Goal: Information Seeking & Learning: Learn about a topic

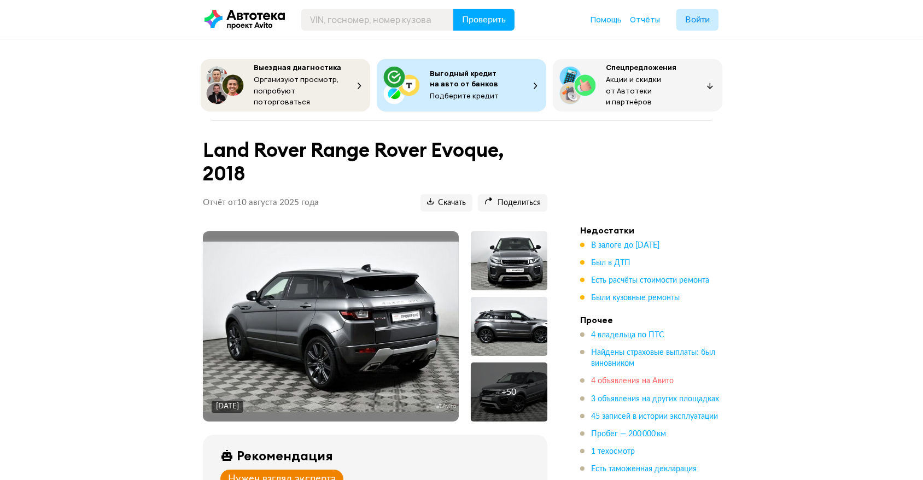
click at [606, 377] on span "4 объявления на Авито" at bounding box center [632, 381] width 83 height 8
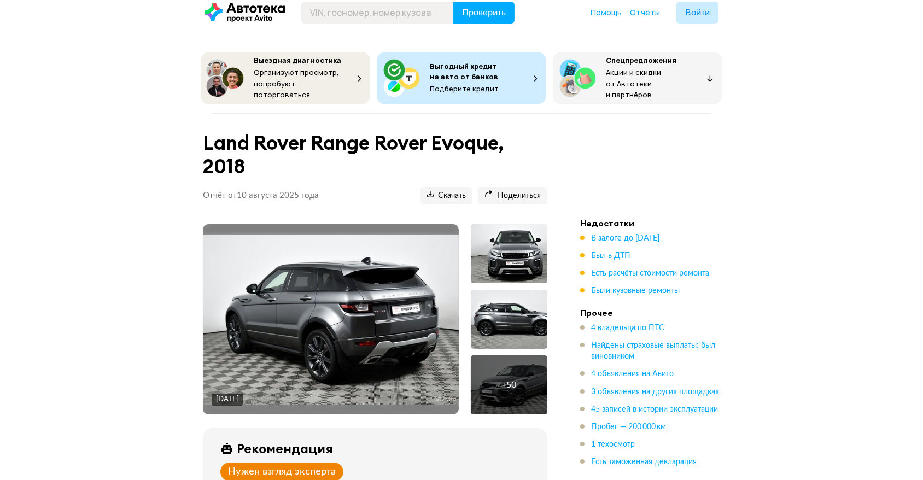
scroll to position [243, 0]
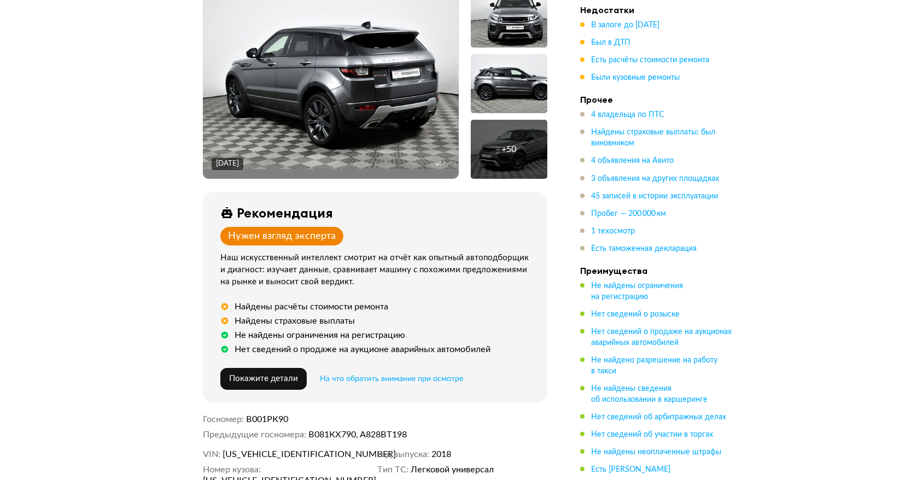
drag, startPoint x: 595, startPoint y: 366, endPoint x: 547, endPoint y: 285, distance: 94.3
click at [547, 285] on div "16 декабря 2022 года + 50 Рекомендация Нужен взгляд эксперта Наш искусственный …" at bounding box center [375, 273] width 371 height 569
click at [616, 115] on span "4 владельца по ПТС" at bounding box center [627, 115] width 73 height 8
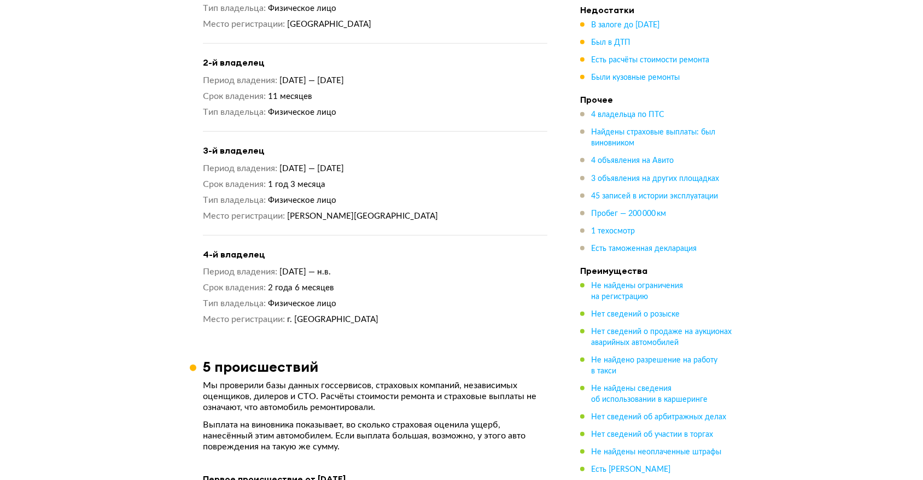
scroll to position [1247, 0]
click at [604, 162] on span "4 объявления на Авито" at bounding box center [632, 161] width 83 height 8
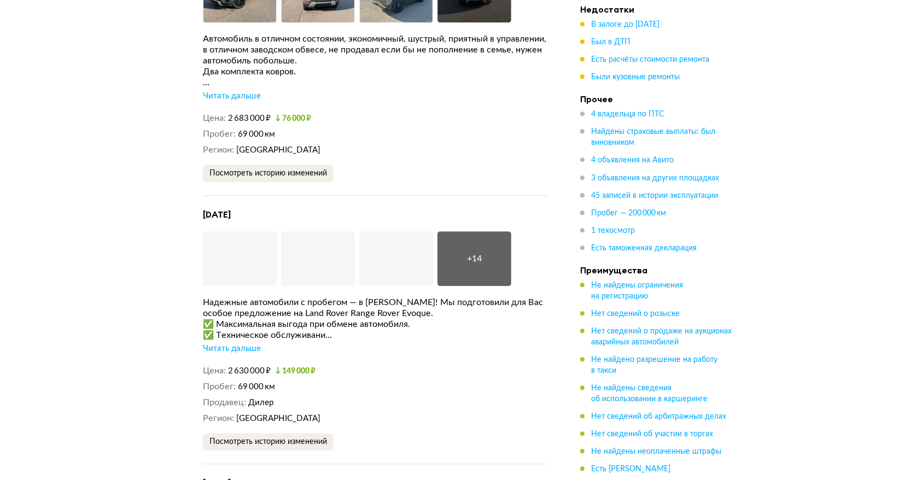
scroll to position [3460, 0]
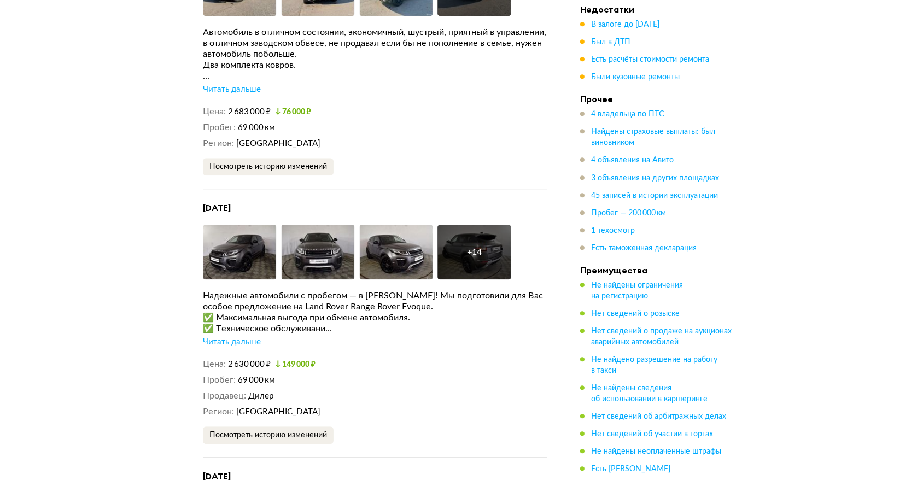
click at [234, 337] on div "Читать дальше" at bounding box center [232, 342] width 58 height 11
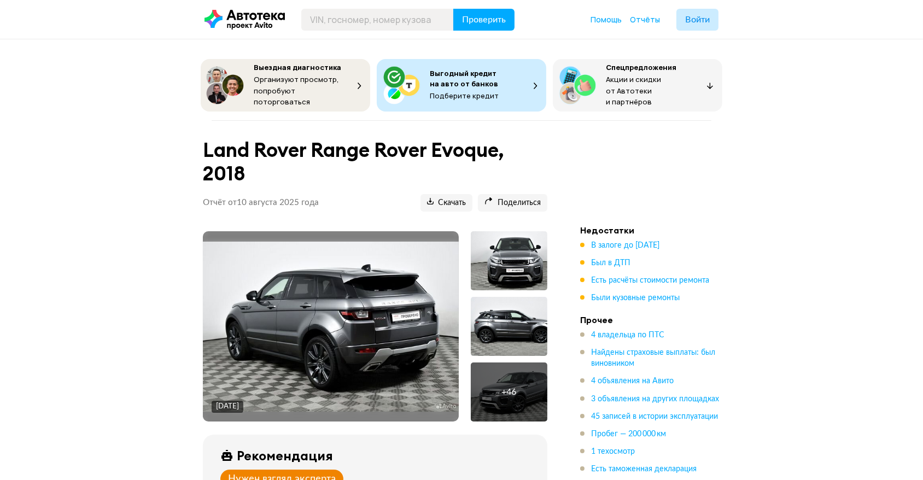
scroll to position [0, 0]
click at [611, 259] on span "Был в ДТП" at bounding box center [610, 263] width 39 height 8
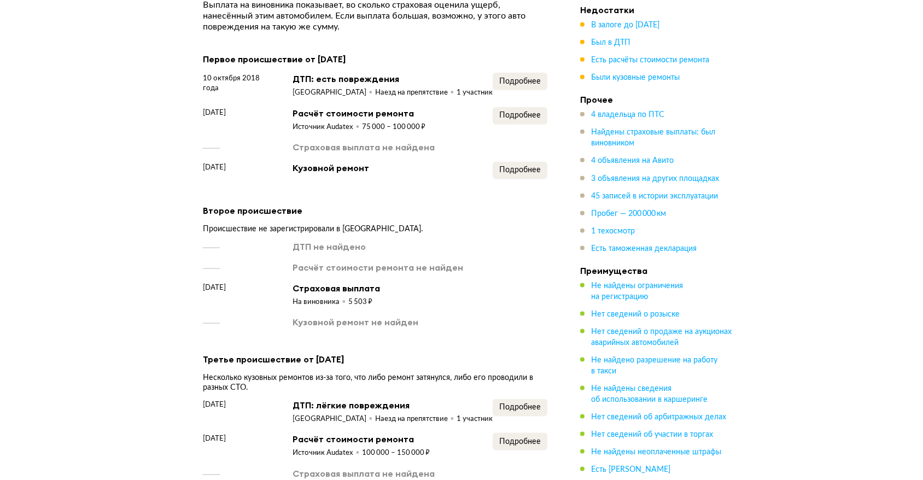
scroll to position [1669, 0]
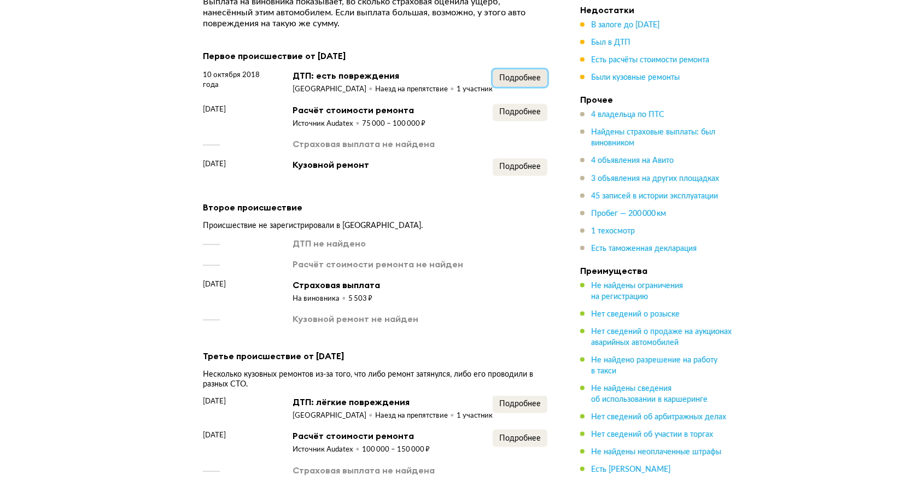
click at [519, 74] on span "Подробнее" at bounding box center [520, 78] width 42 height 8
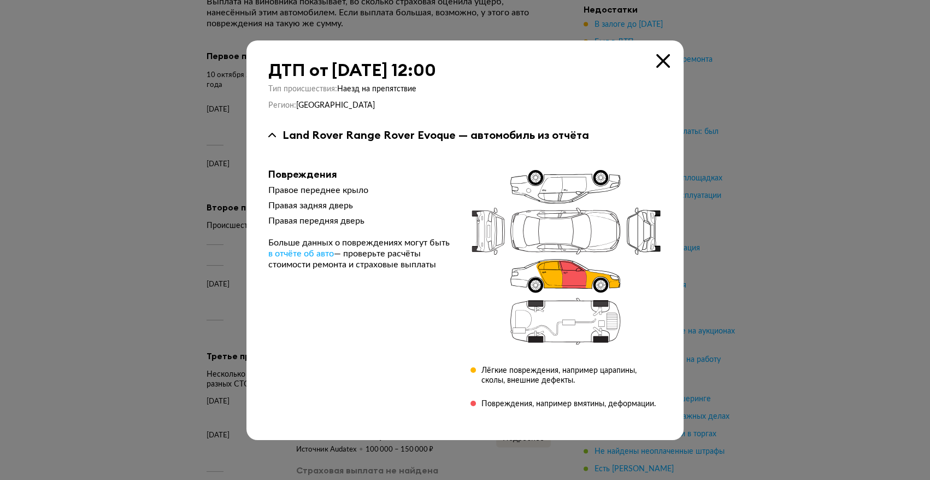
click at [807, 174] on div at bounding box center [465, 240] width 930 height 480
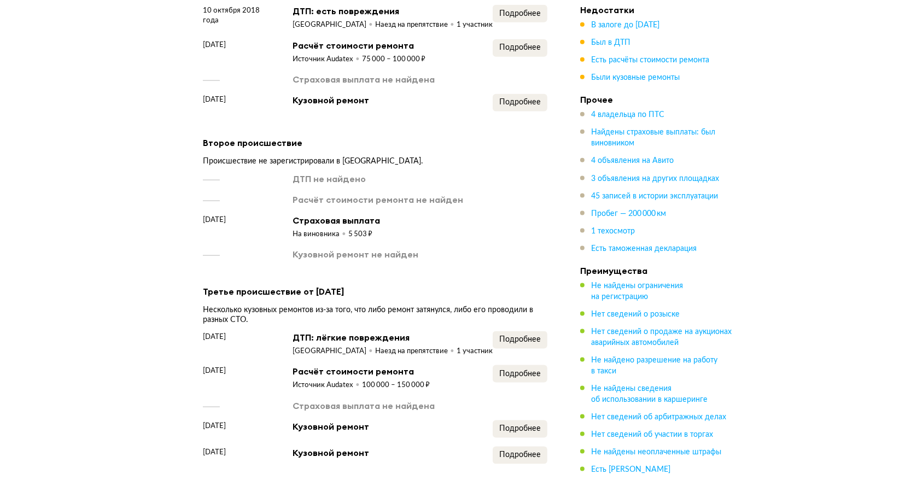
scroll to position [1741, 0]
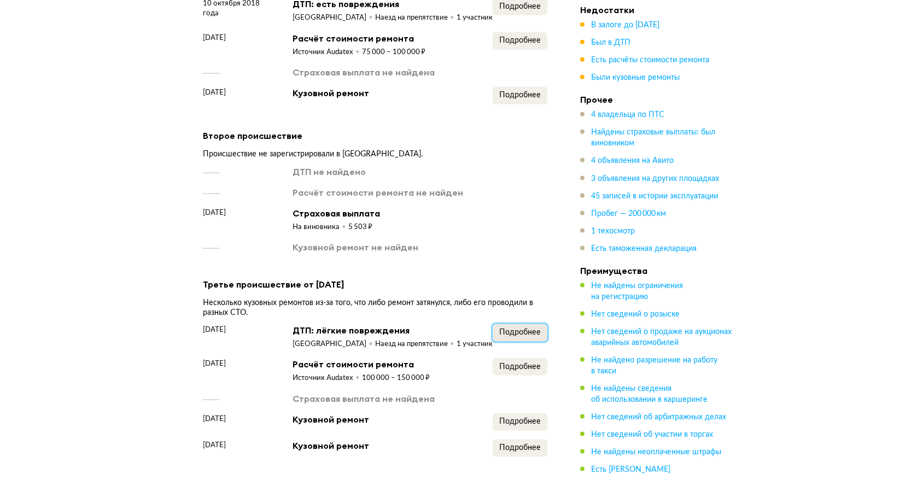
click at [515, 328] on span "Подробнее" at bounding box center [520, 332] width 42 height 8
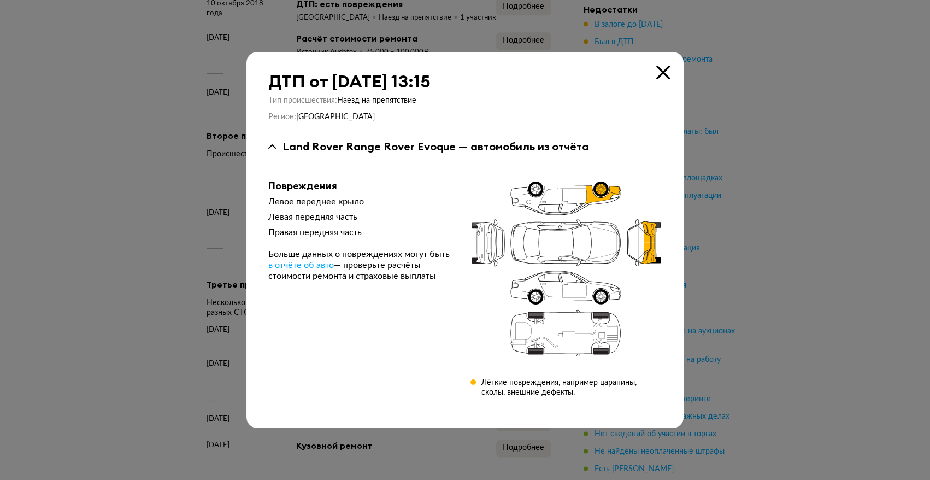
click at [773, 283] on div at bounding box center [465, 240] width 930 height 480
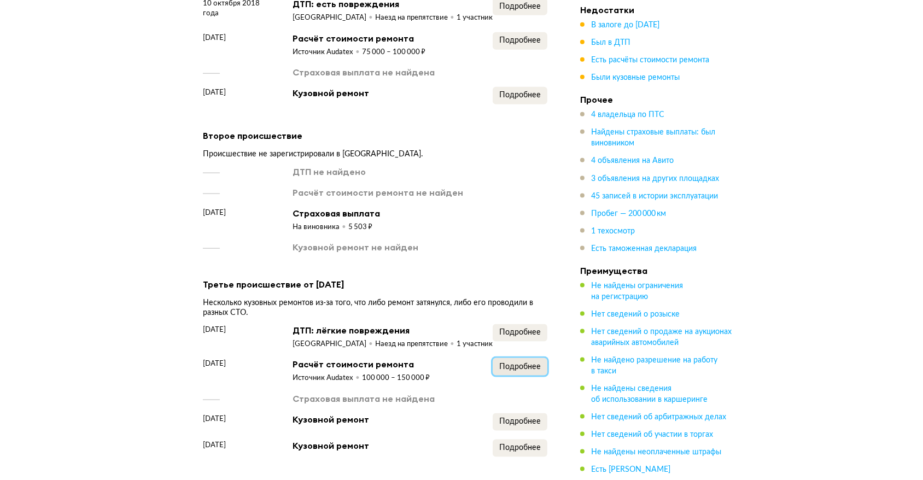
click at [538, 361] on button "Подробнее" at bounding box center [519, 366] width 55 height 17
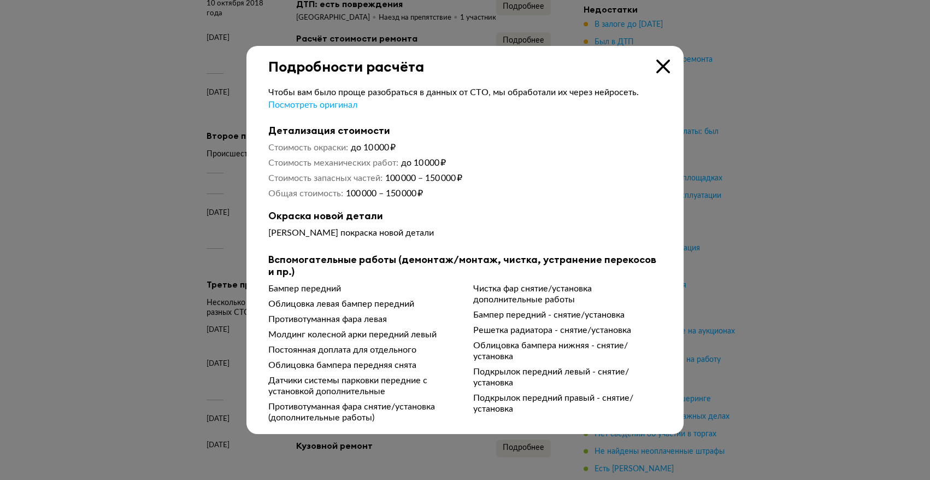
drag, startPoint x: 839, startPoint y: 310, endPoint x: 823, endPoint y: 312, distance: 16.5
click at [836, 312] on div at bounding box center [465, 240] width 930 height 480
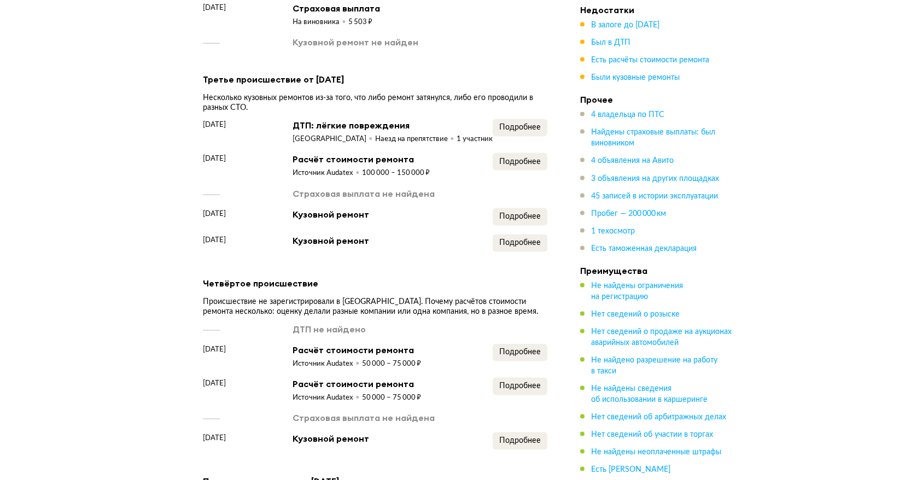
scroll to position [1957, 0]
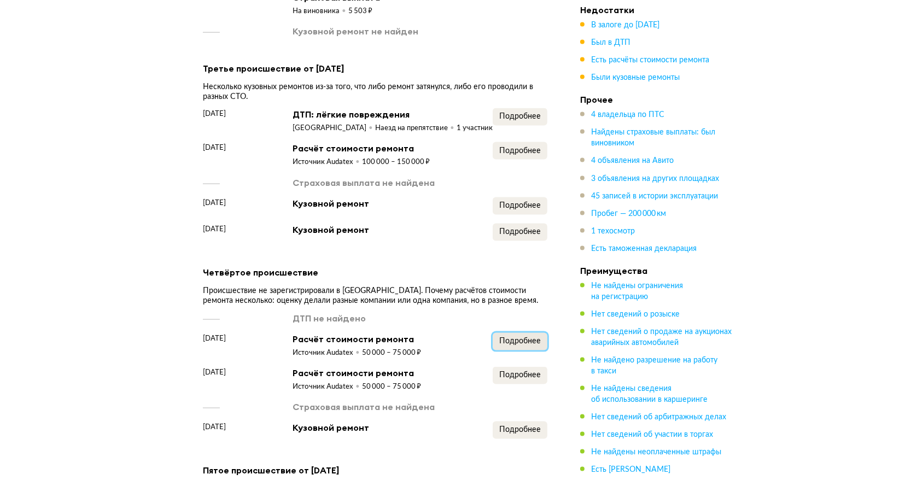
click at [519, 337] on span "Подробнее" at bounding box center [520, 341] width 42 height 8
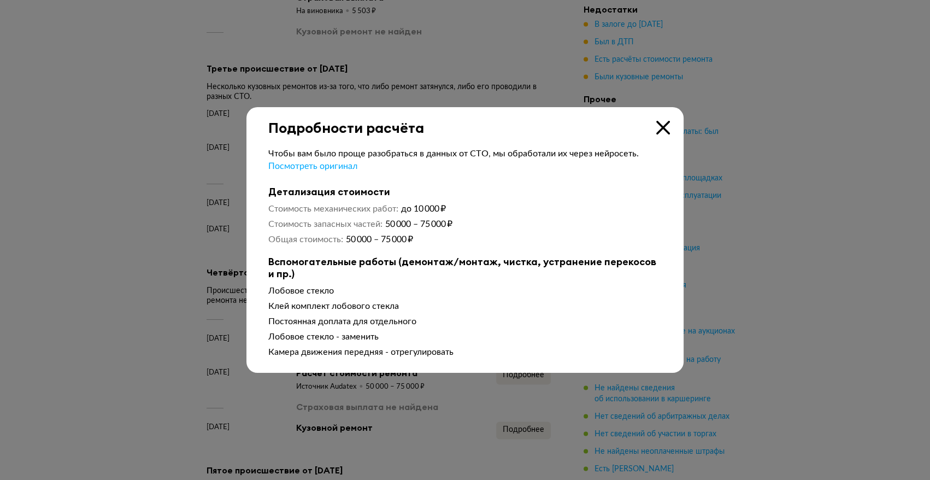
click at [736, 304] on div at bounding box center [465, 240] width 930 height 480
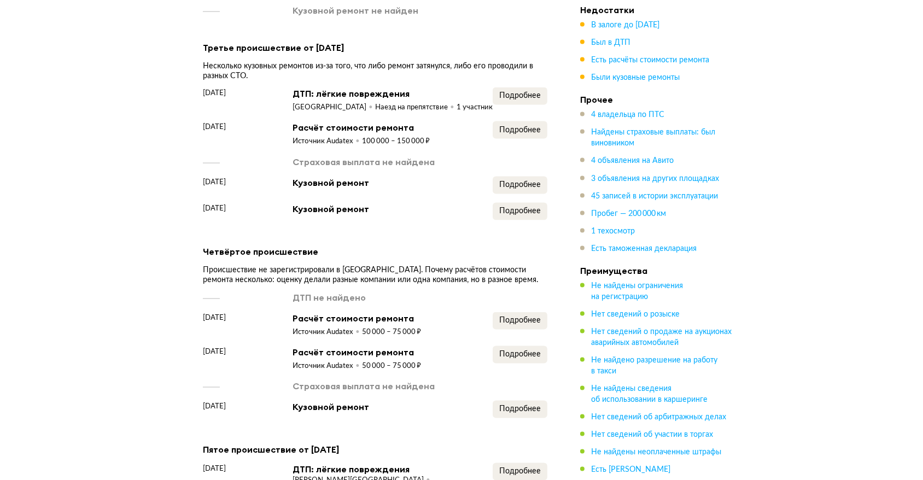
scroll to position [2029, 0]
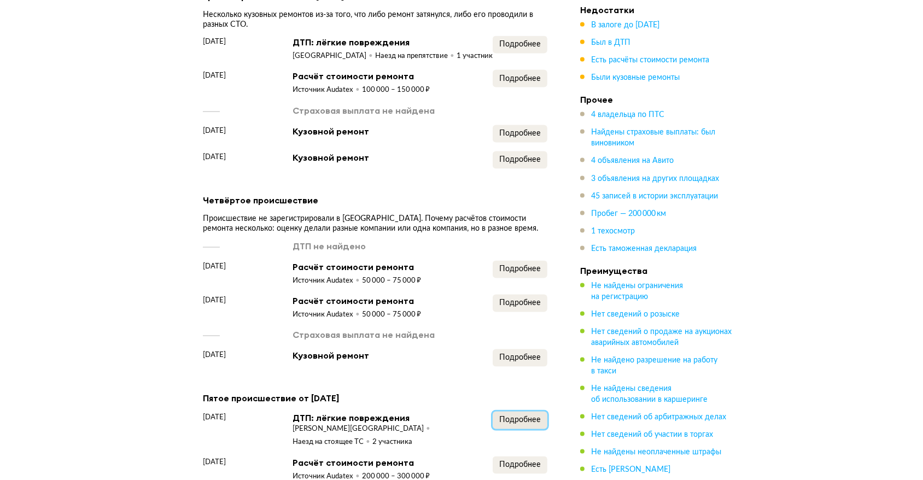
click at [506, 416] on span "Подробнее" at bounding box center [520, 420] width 42 height 8
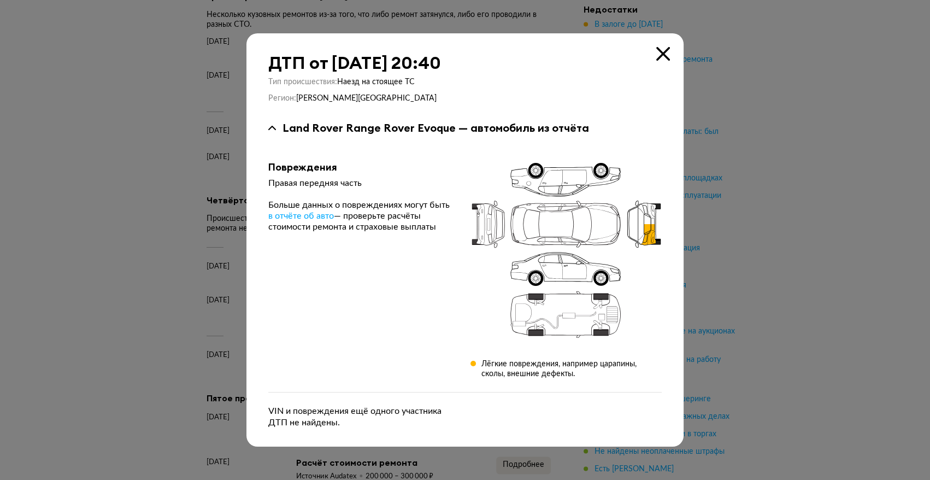
click at [830, 312] on div at bounding box center [465, 240] width 930 height 480
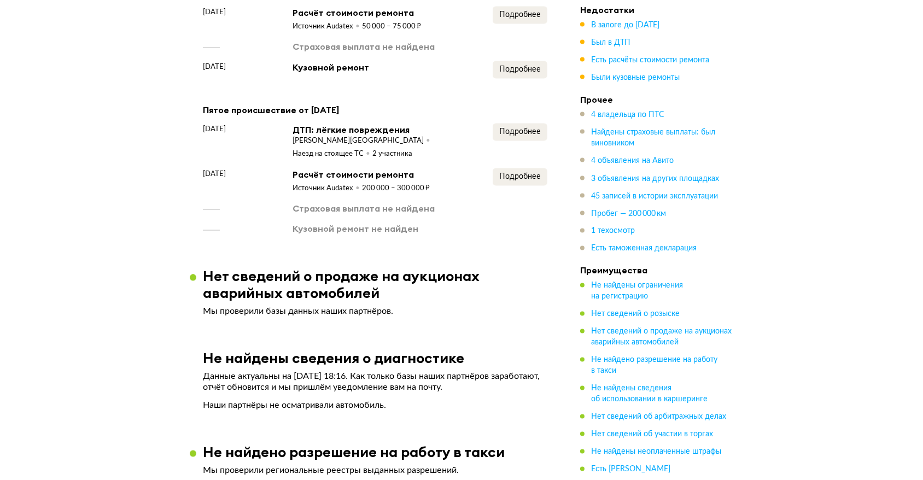
scroll to position [2317, 0]
click at [615, 210] on span "Пробег — 200 000 км" at bounding box center [628, 213] width 75 height 8
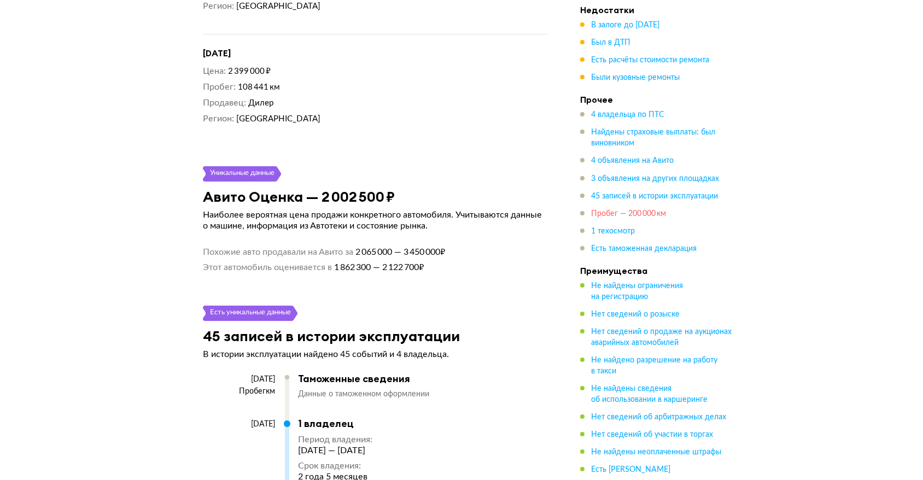
click at [607, 213] on span "Пробег — 200 000 км" at bounding box center [628, 213] width 75 height 8
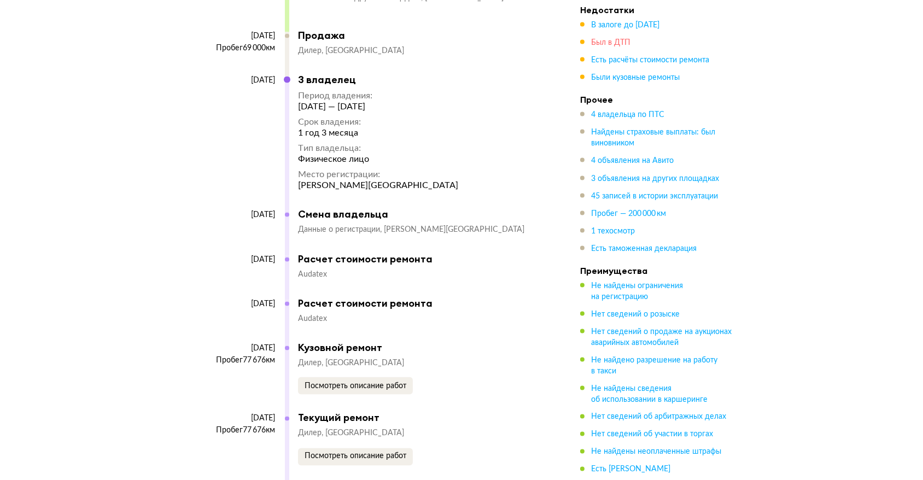
scroll to position [7199, 0]
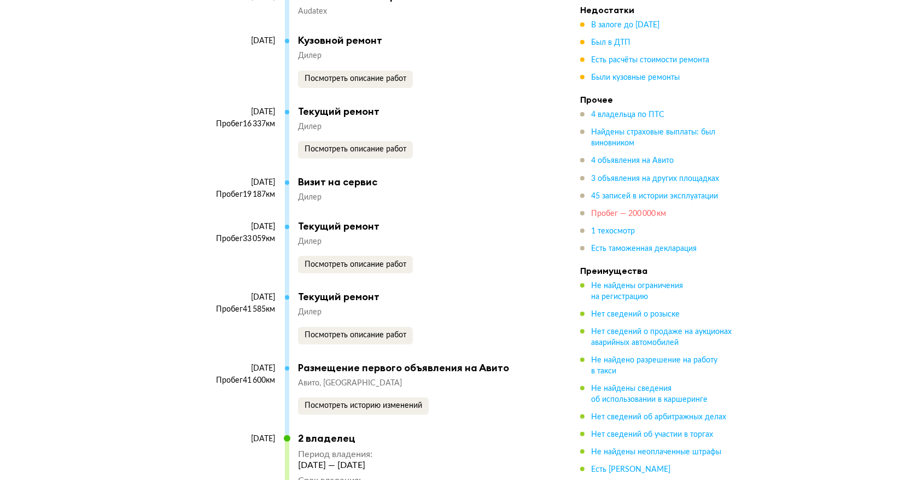
click at [617, 210] on span "Пробег — 200 000 км" at bounding box center [628, 213] width 75 height 8
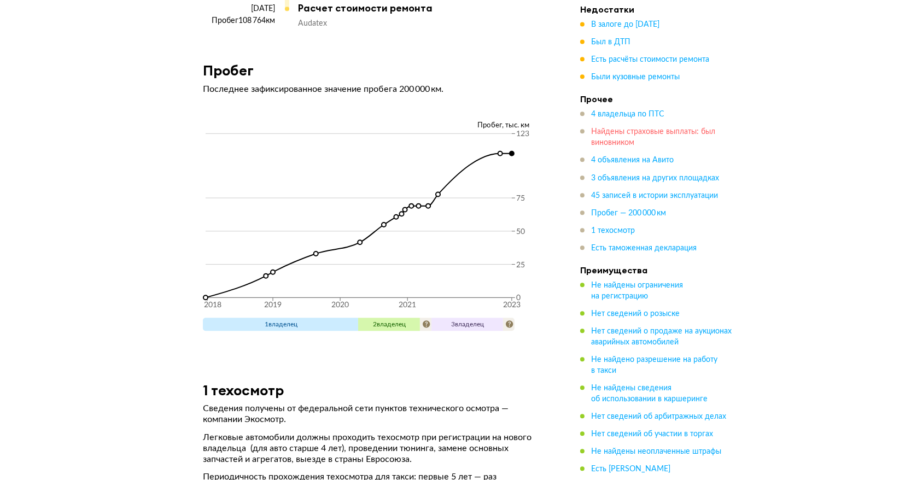
scroll to position [8207, 0]
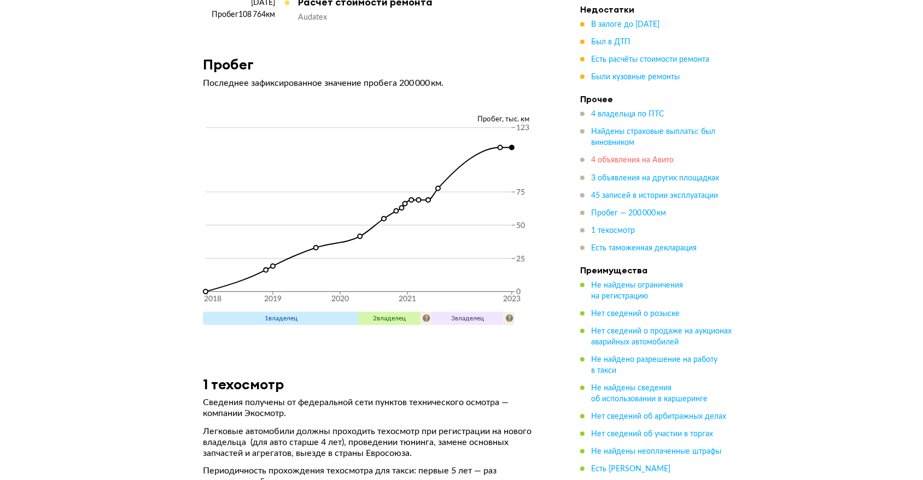
click at [615, 158] on span "4 объявления на Авито" at bounding box center [632, 161] width 83 height 8
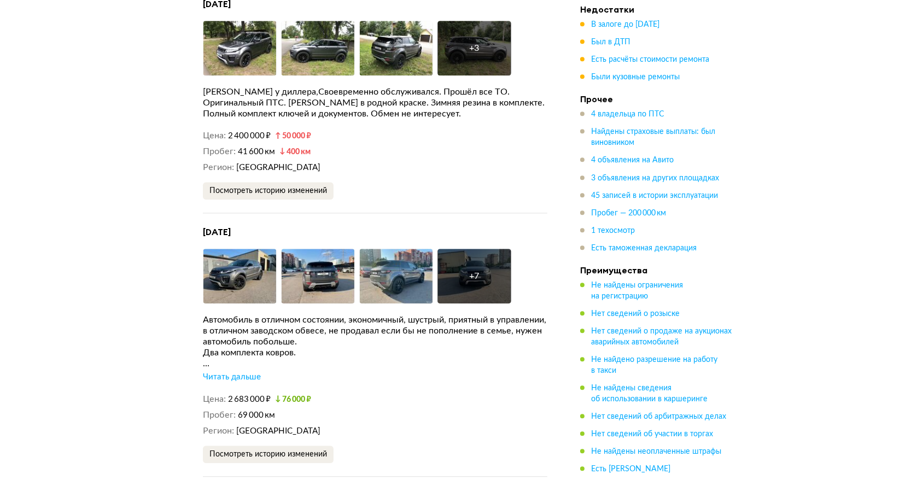
scroll to position [3172, 0]
click at [275, 187] on span "Посмотреть историю изменений" at bounding box center [268, 191] width 118 height 8
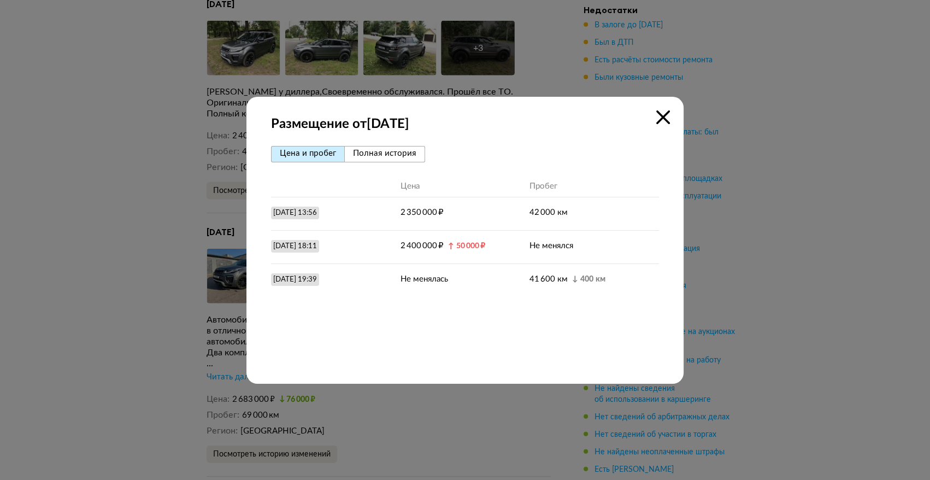
click at [197, 180] on div at bounding box center [465, 240] width 930 height 480
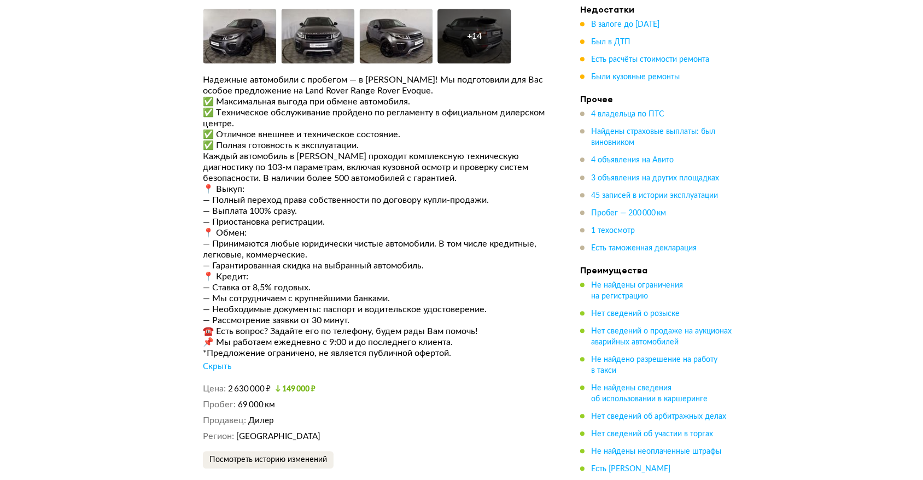
scroll to position [3676, 0]
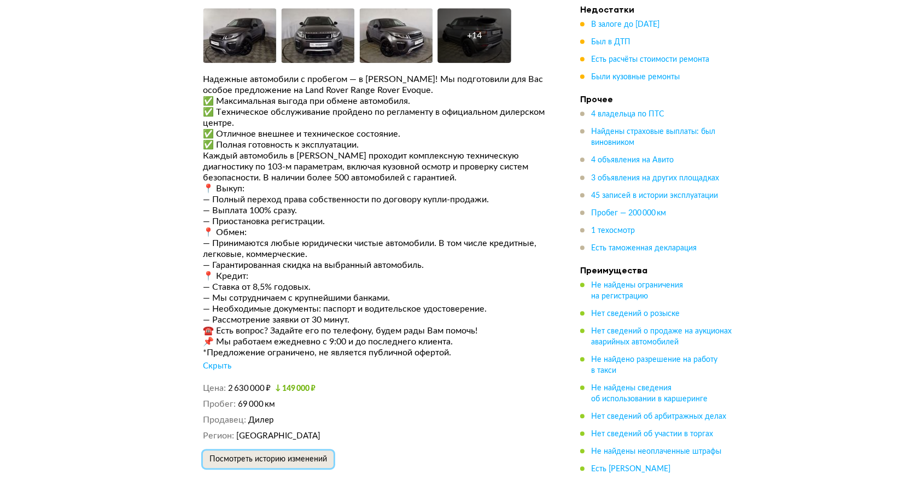
click at [282, 455] on span "Посмотреть историю изменений" at bounding box center [268, 459] width 118 height 8
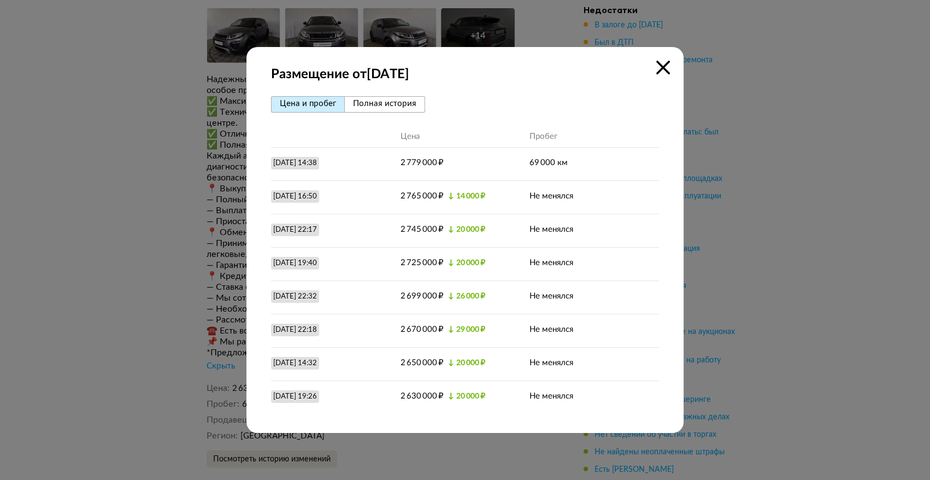
click at [71, 273] on div at bounding box center [465, 240] width 930 height 480
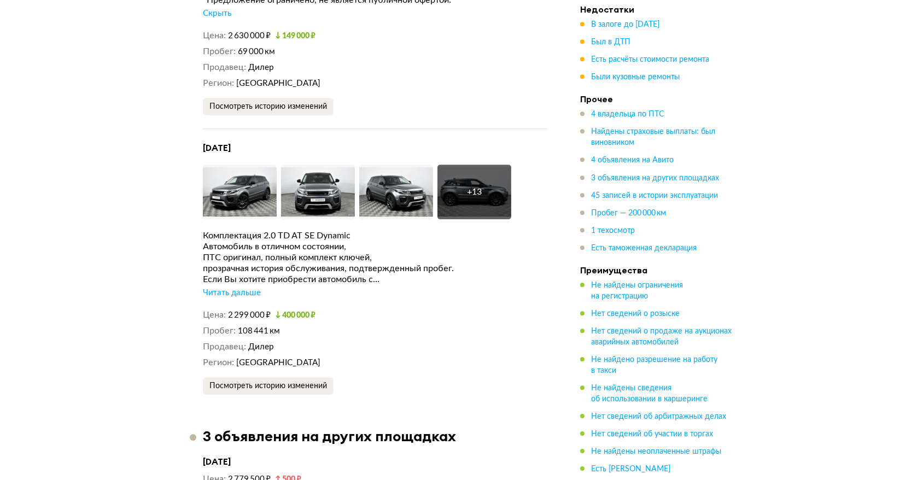
scroll to position [4036, 0]
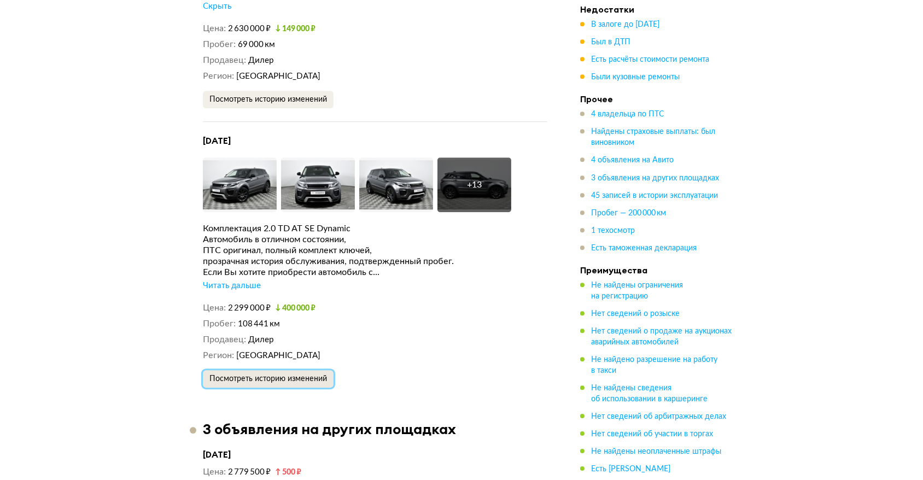
click at [243, 375] on span "Посмотреть историю изменений" at bounding box center [268, 379] width 118 height 8
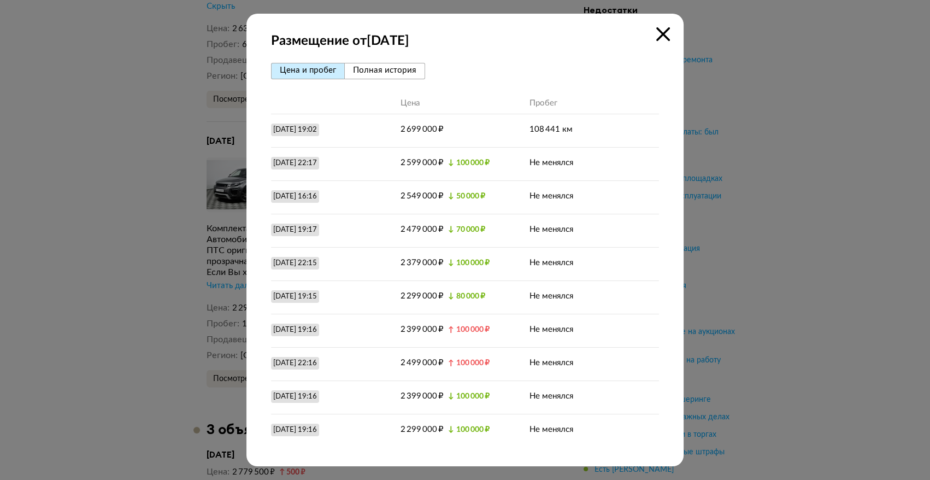
click at [667, 33] on icon at bounding box center [663, 34] width 14 height 14
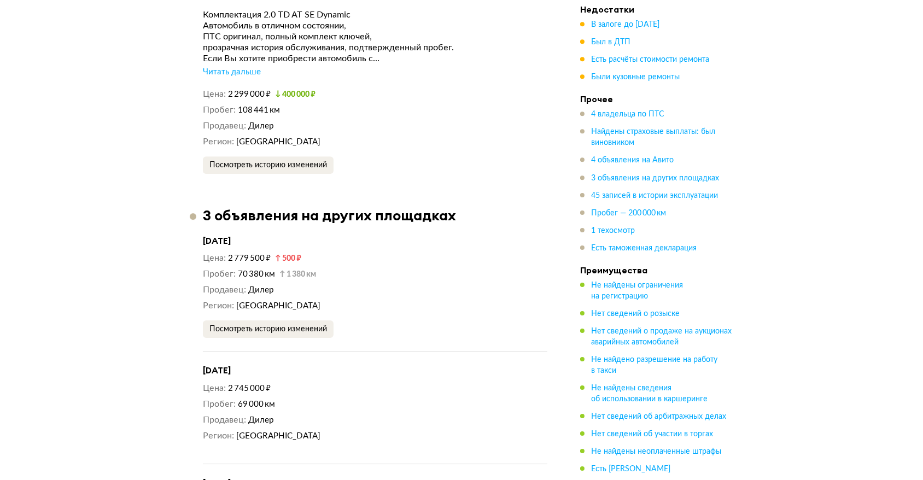
scroll to position [4252, 0]
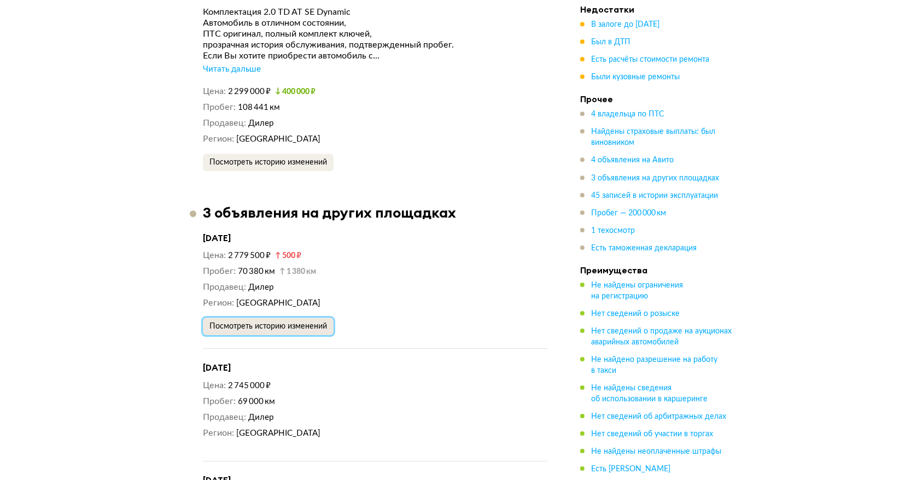
click at [230, 322] on span "Посмотреть историю изменений" at bounding box center [268, 326] width 118 height 8
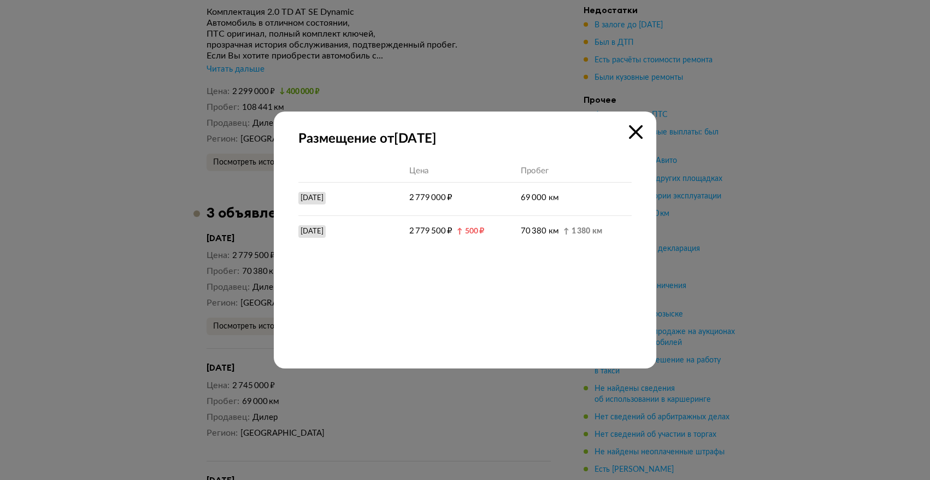
click at [638, 126] on icon at bounding box center [636, 132] width 14 height 14
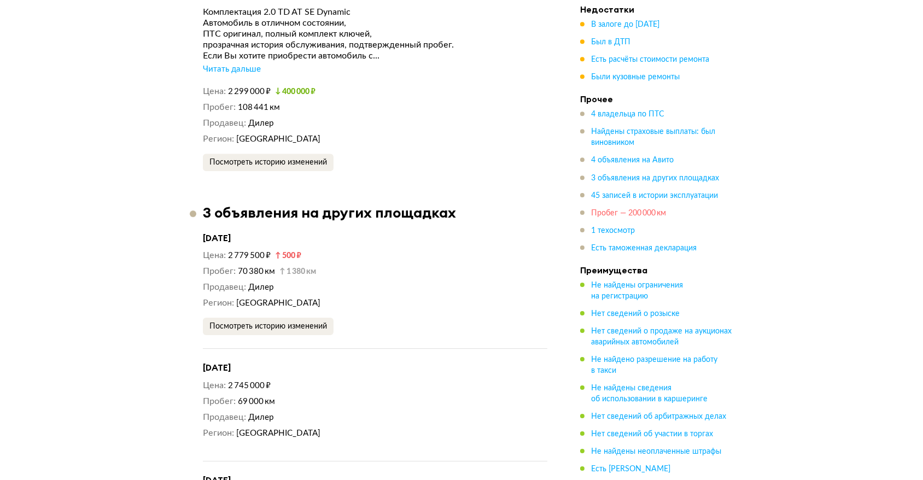
click at [614, 214] on span "Пробег — 200 000 км" at bounding box center [628, 213] width 75 height 8
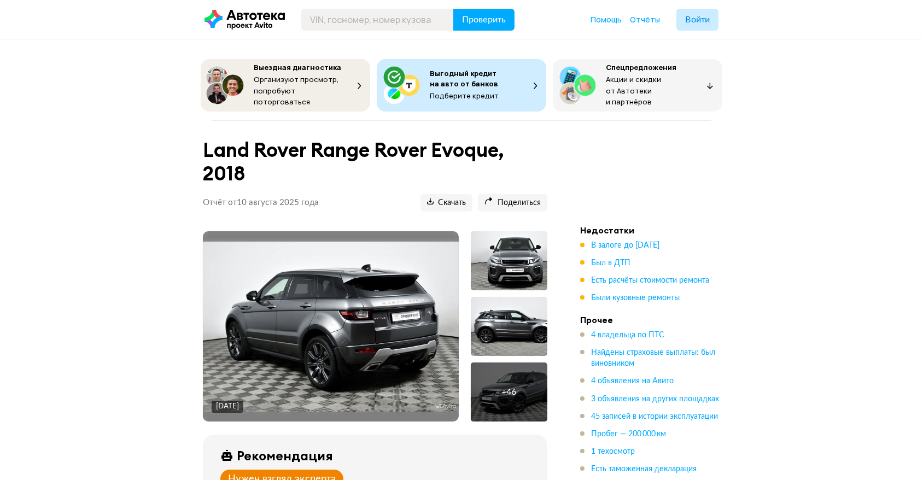
scroll to position [0, 0]
click at [596, 259] on span "Был в ДТП" at bounding box center [610, 263] width 39 height 8
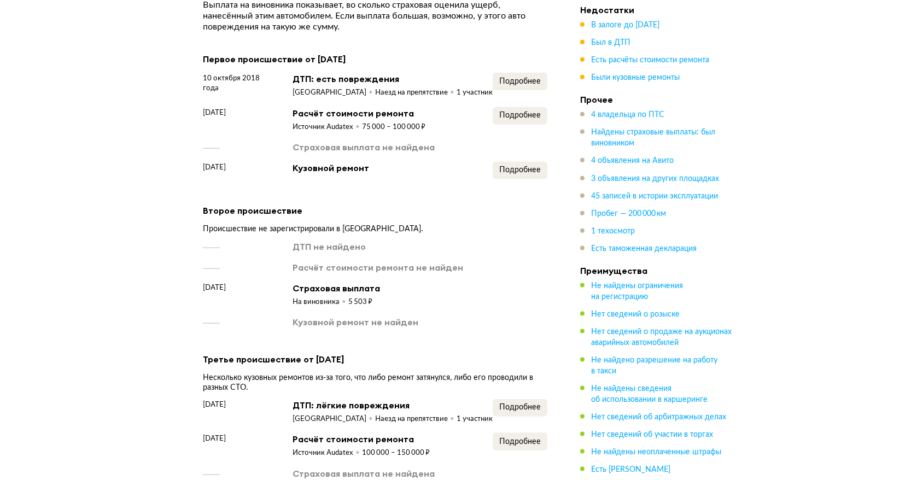
scroll to position [1669, 0]
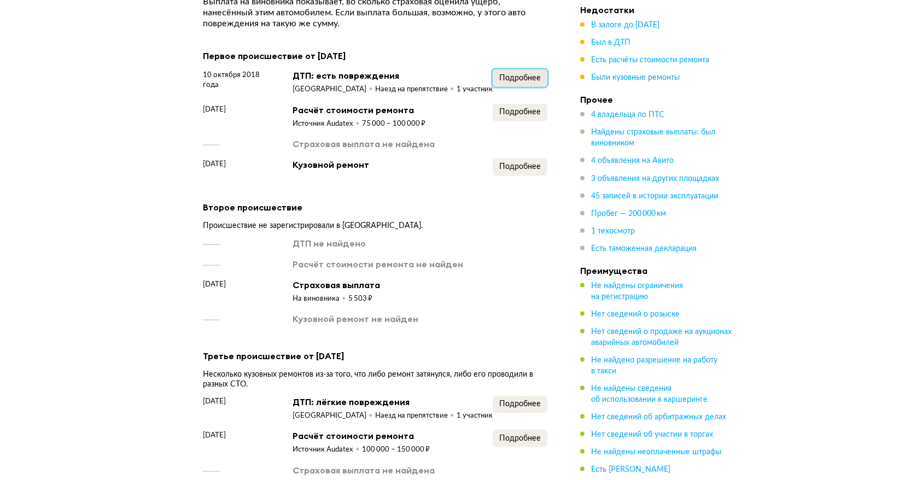
click at [507, 74] on span "Подробнее" at bounding box center [520, 78] width 42 height 8
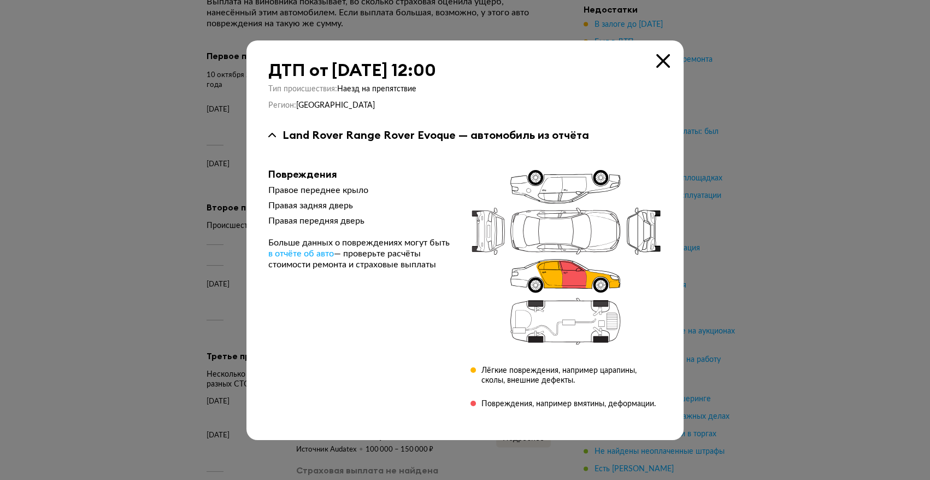
click at [745, 105] on div at bounding box center [465, 240] width 930 height 480
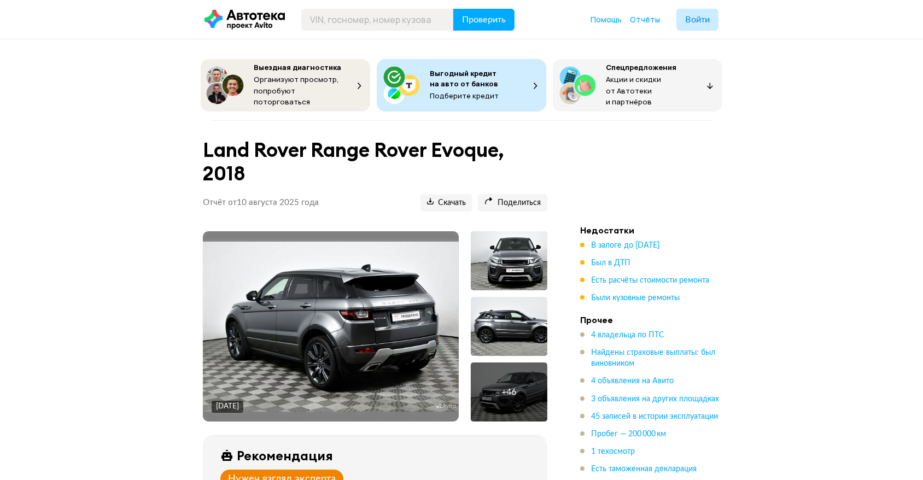
scroll to position [72, 0]
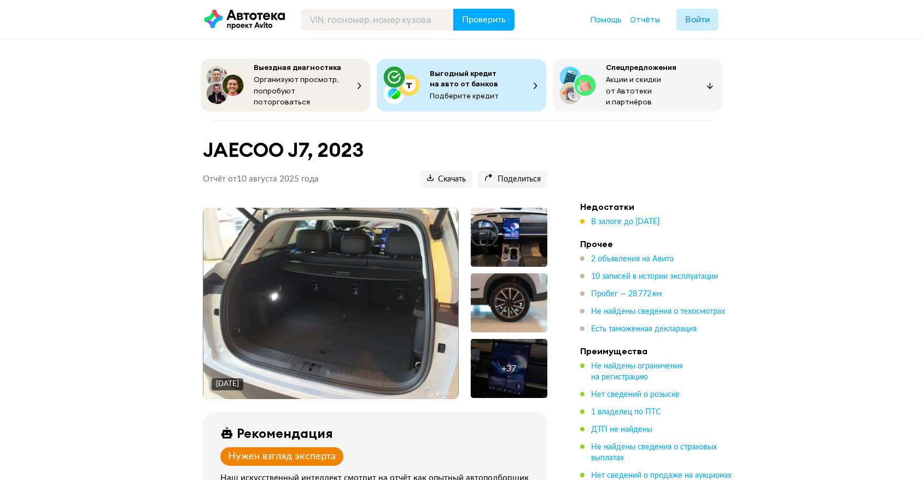
click at [401, 286] on img at bounding box center [330, 303] width 255 height 191
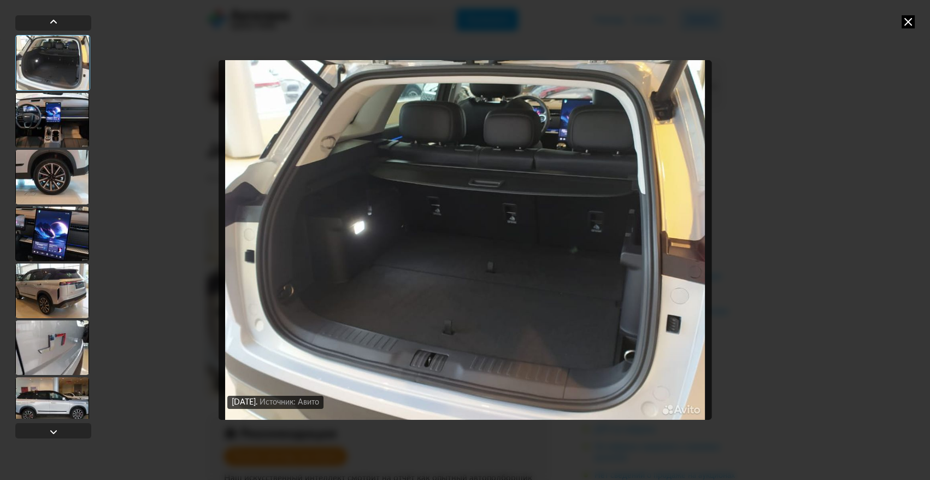
click at [44, 282] on div at bounding box center [52, 290] width 74 height 55
